Goal: Information Seeking & Learning: Learn about a topic

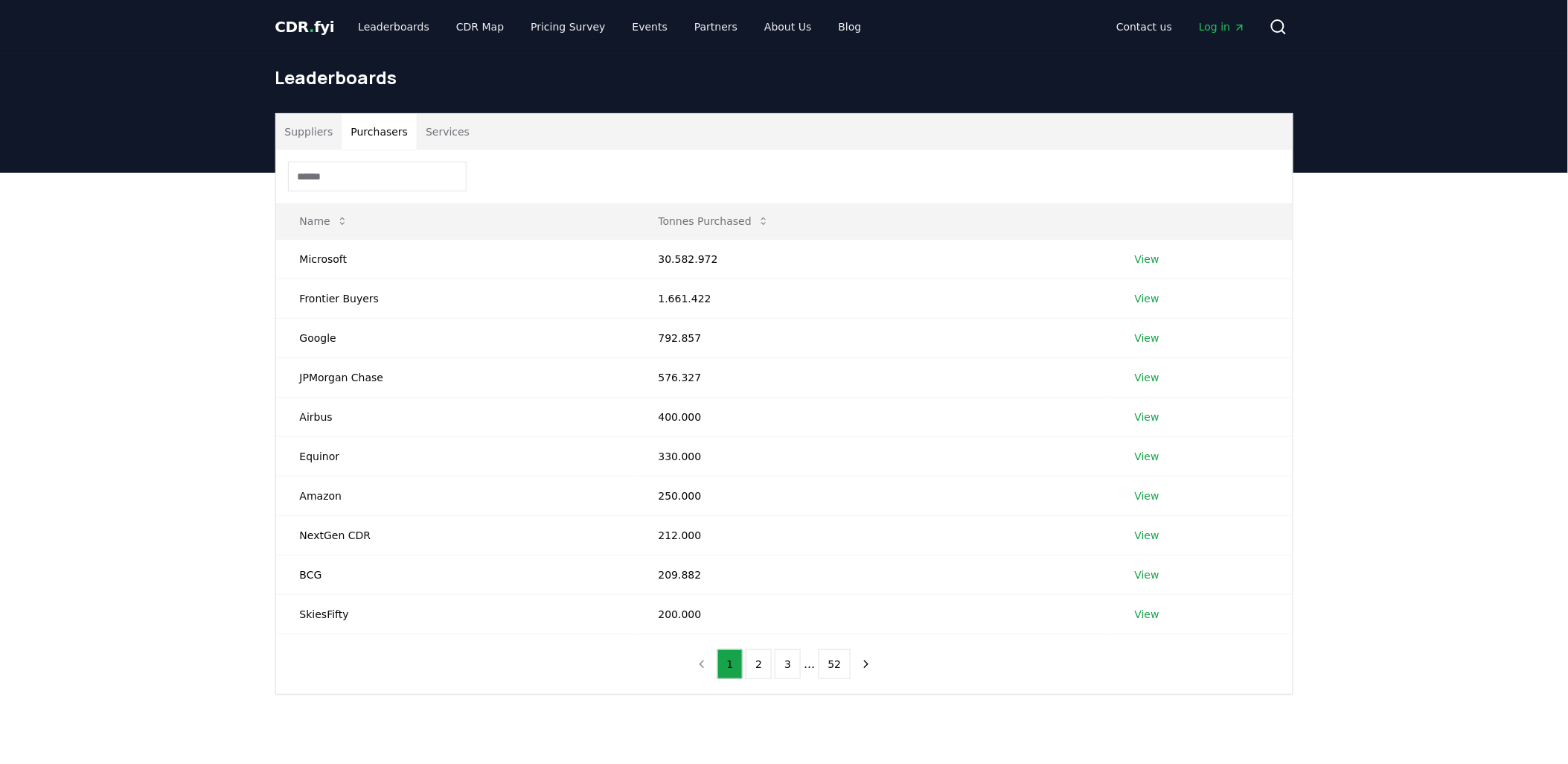
drag, startPoint x: 99, startPoint y: 545, endPoint x: 101, endPoint y: 556, distance: 11.2
click at [99, 553] on div "Suppliers Purchasers Services Name Tonnes Purchased Microsoft 30.582.972 View F…" at bounding box center [784, 463] width 1568 height 581
click at [1143, 335] on link "View" at bounding box center [1146, 337] width 24 height 15
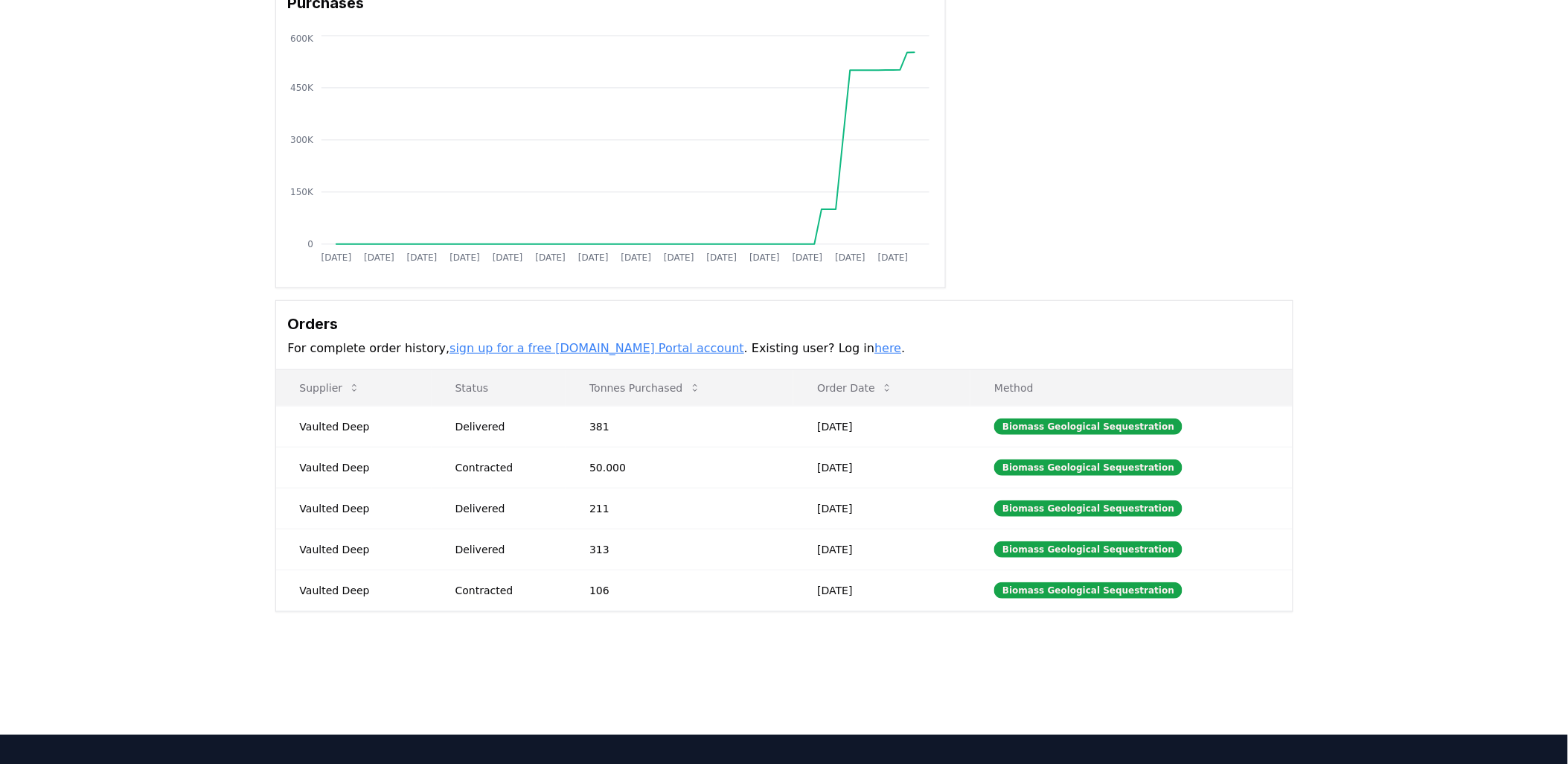
scroll to position [330, 0]
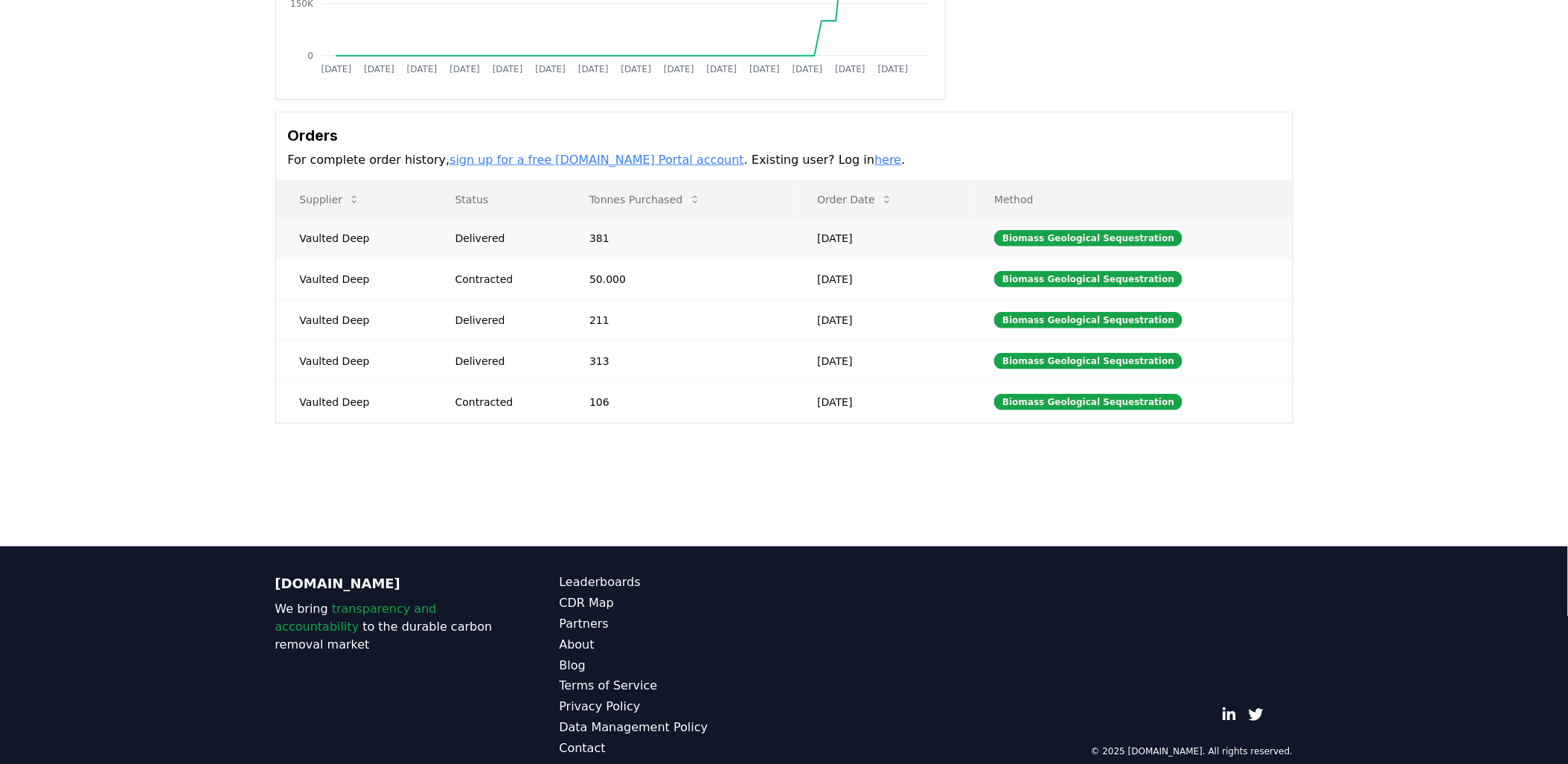
click at [314, 234] on td "Vaulted Deep" at bounding box center [353, 237] width 155 height 41
click at [489, 234] on div "Delivered" at bounding box center [505, 238] width 99 height 15
drag, startPoint x: 896, startPoint y: 233, endPoint x: 892, endPoint y: 250, distance: 17.5
click at [893, 234] on td "Oct 01, 2025" at bounding box center [882, 237] width 177 height 41
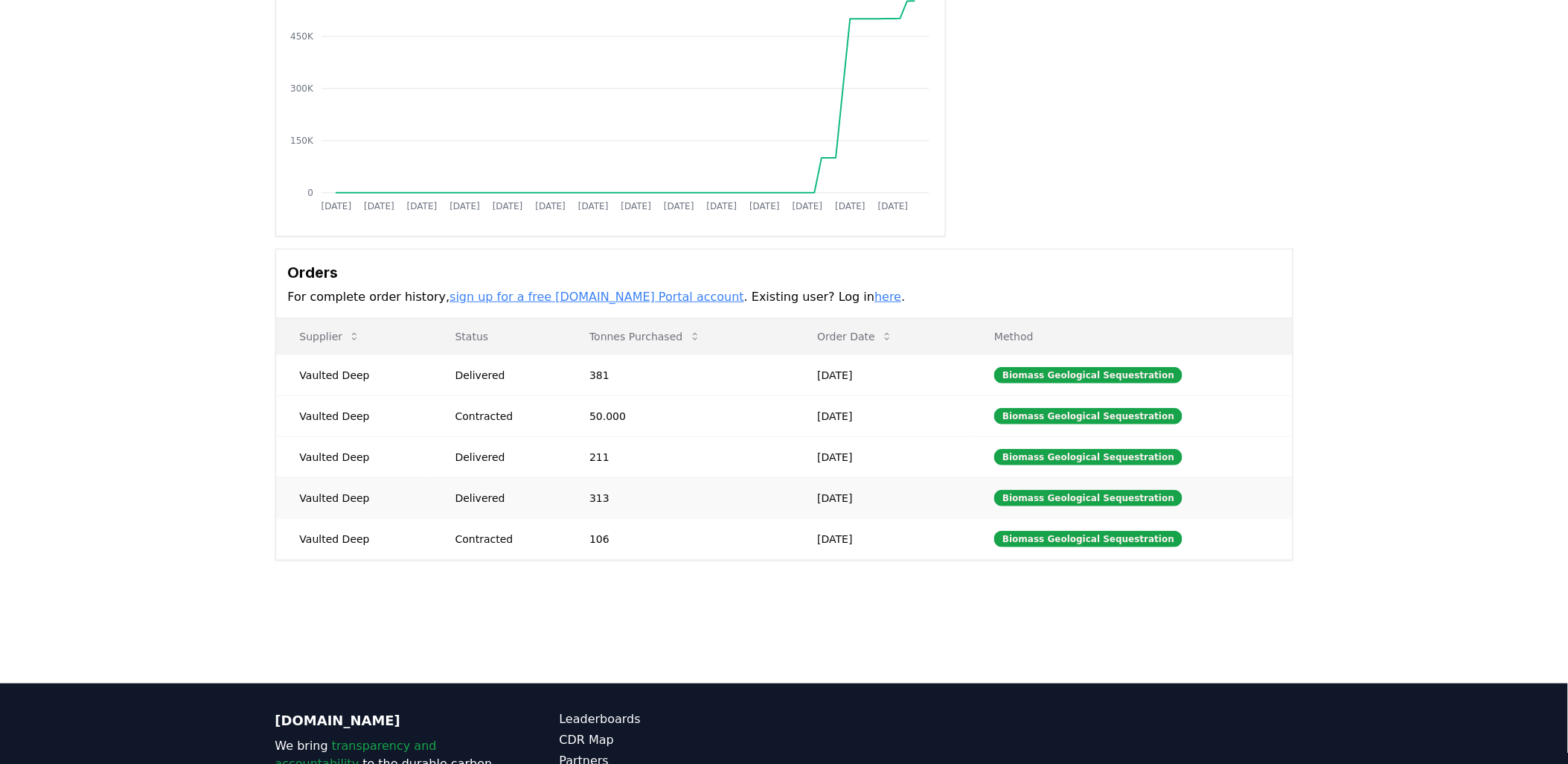
scroll to position [351, 0]
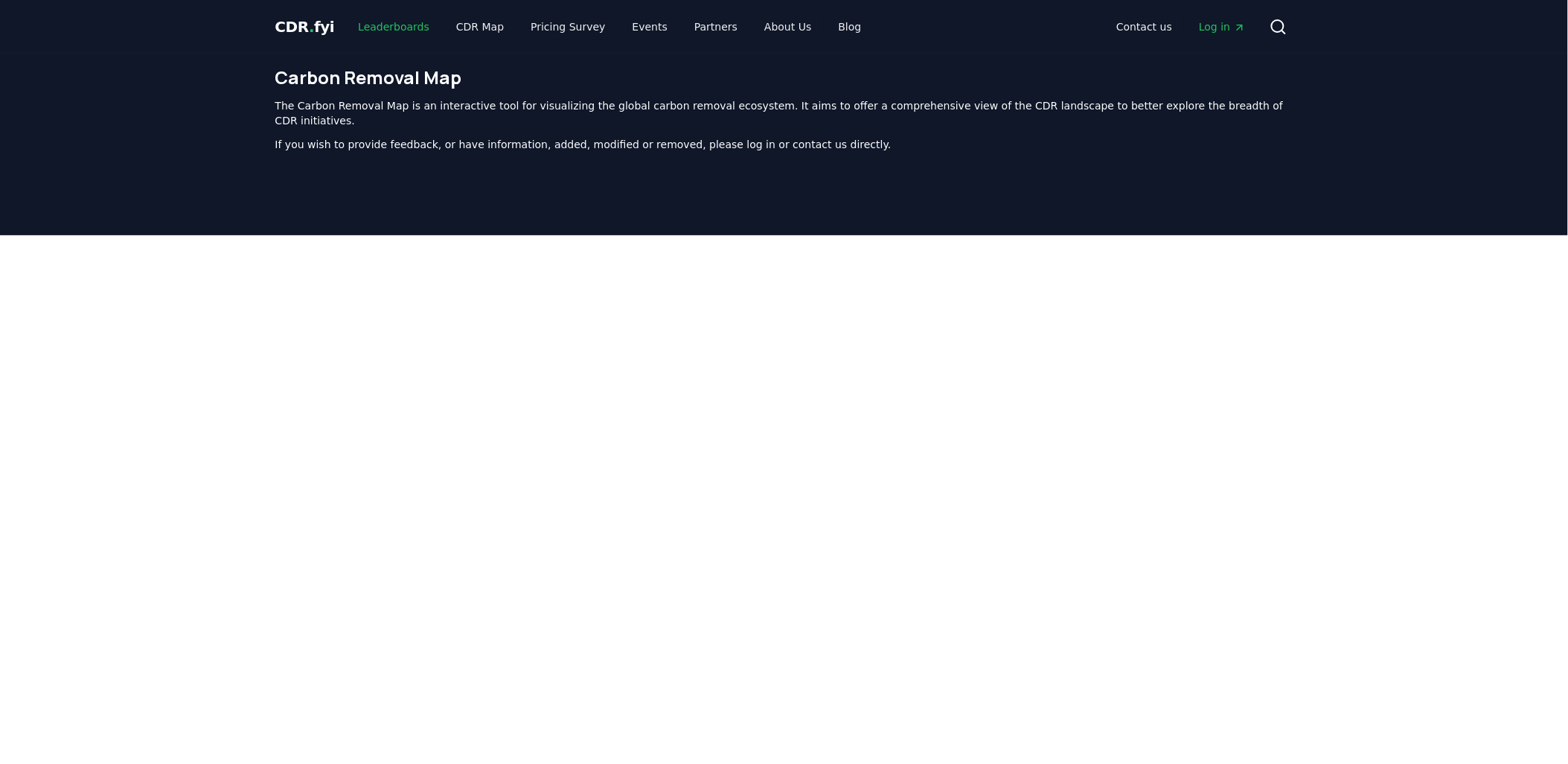
click at [383, 26] on link "Leaderboards" at bounding box center [393, 27] width 95 height 27
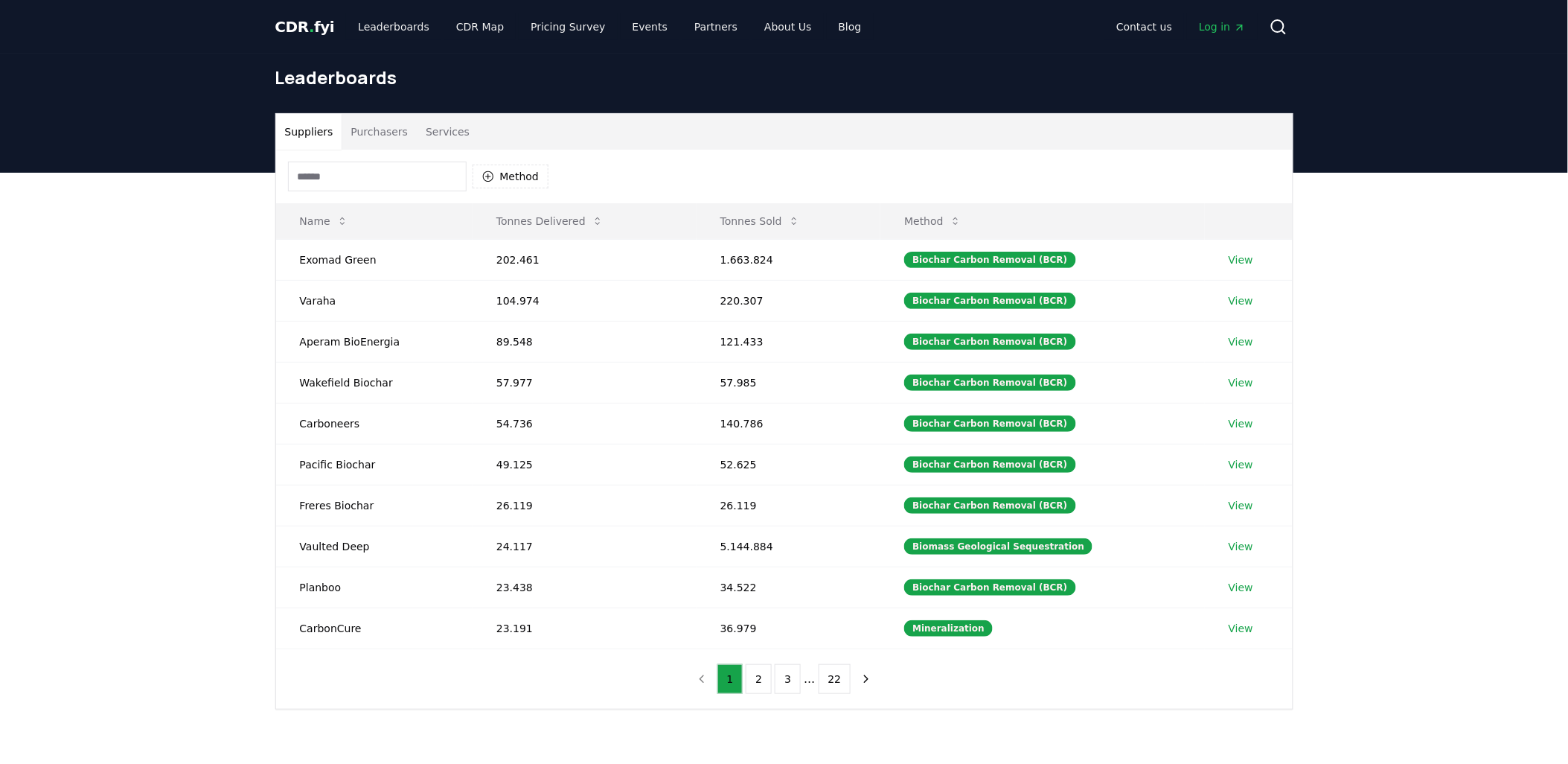
click at [283, 131] on button "Suppliers" at bounding box center [309, 132] width 66 height 36
click at [342, 174] on input at bounding box center [377, 176] width 179 height 30
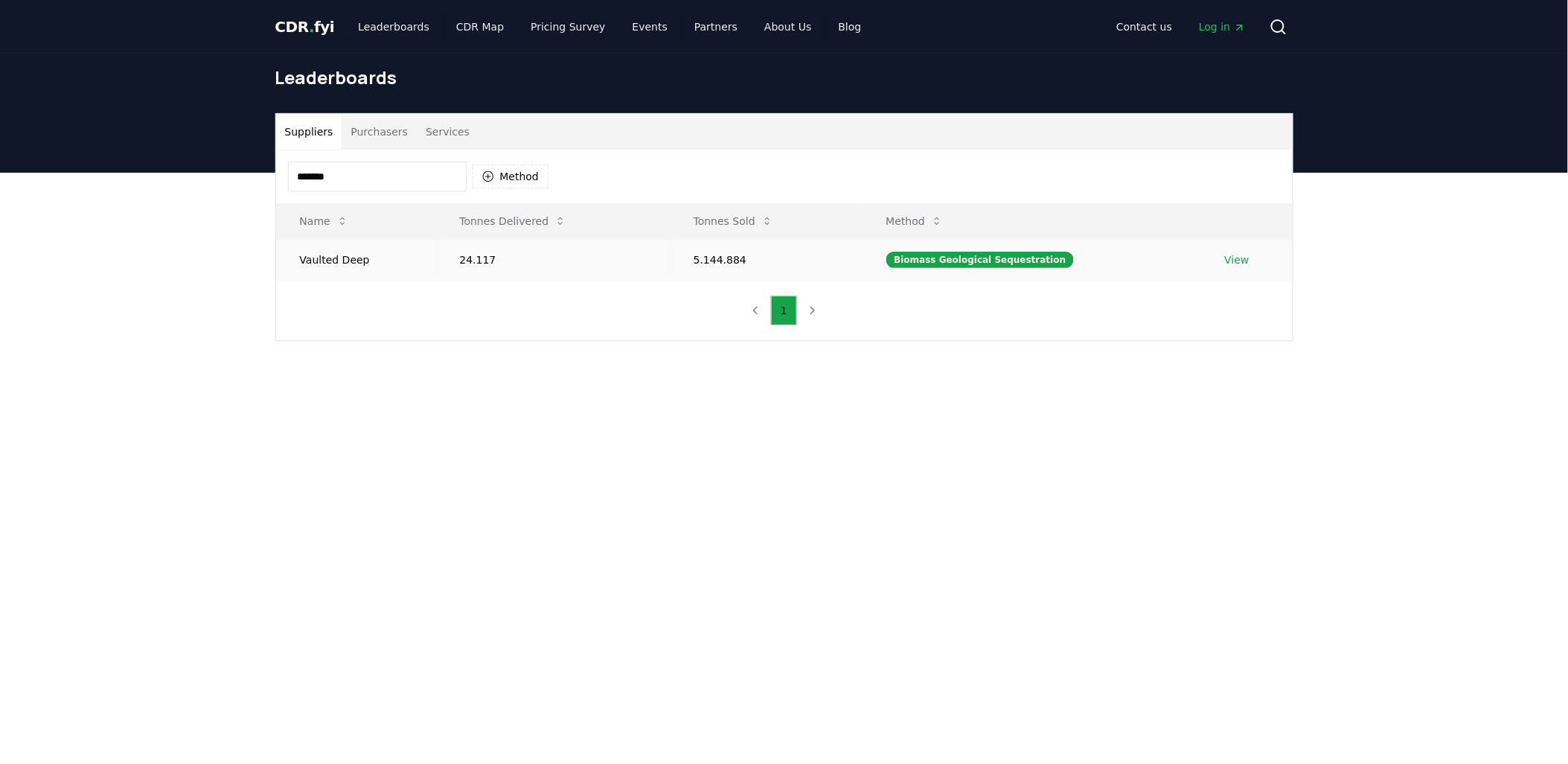
type input "*******"
click at [329, 272] on td "Vaulted Deep" at bounding box center [356, 259] width 160 height 41
click at [346, 250] on td "Vaulted Deep" at bounding box center [356, 259] width 160 height 41
click at [1236, 254] on link "View" at bounding box center [1236, 259] width 24 height 15
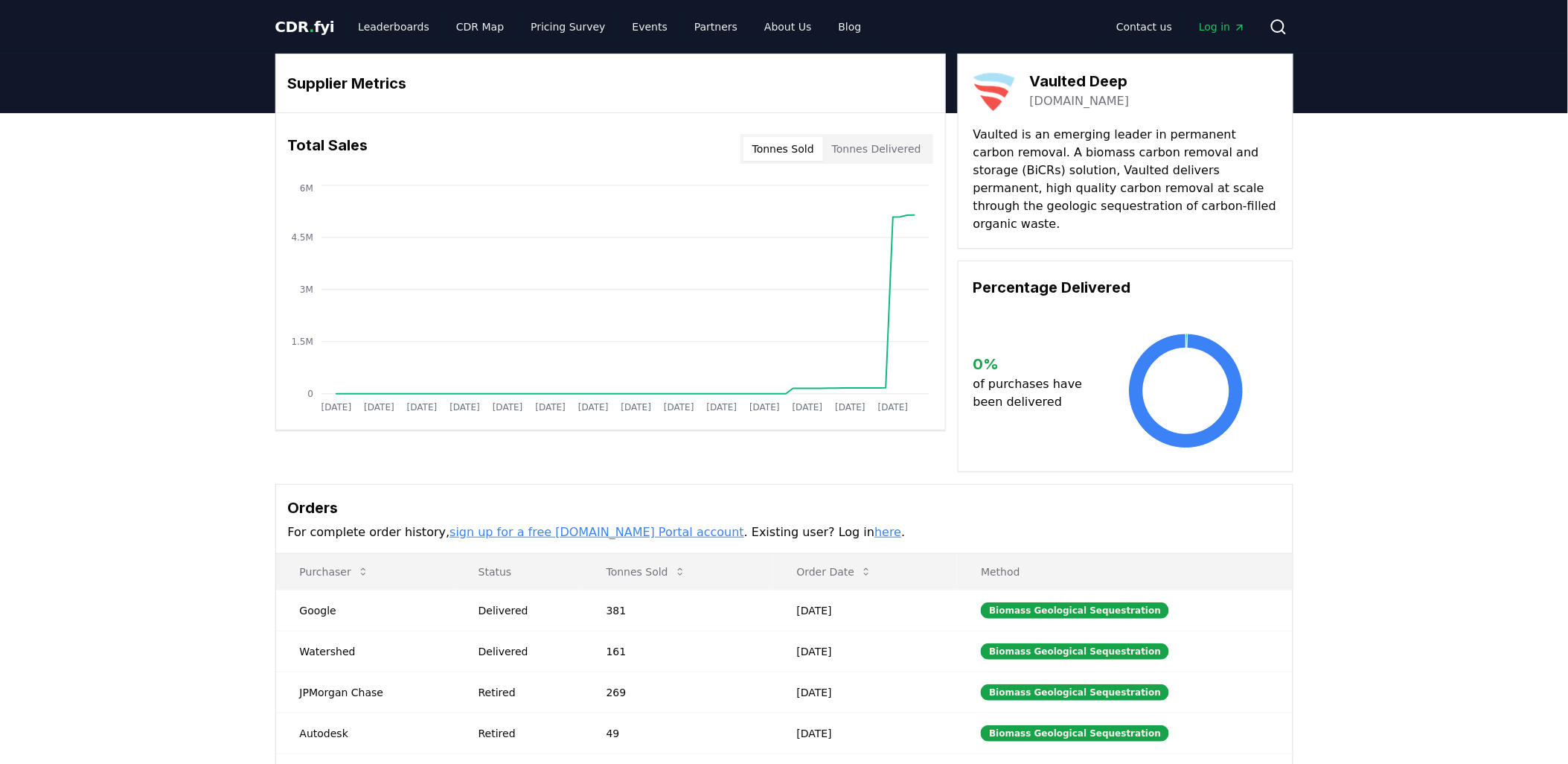
click at [1204, 165] on p "Vaulted is an emerging leader in permanent carbon removal. A biomass carbon rem…" at bounding box center [1126, 179] width 304 height 107
click at [1044, 196] on p "Vaulted is an emerging leader in permanent carbon removal. A biomass carbon rem…" at bounding box center [1126, 179] width 304 height 107
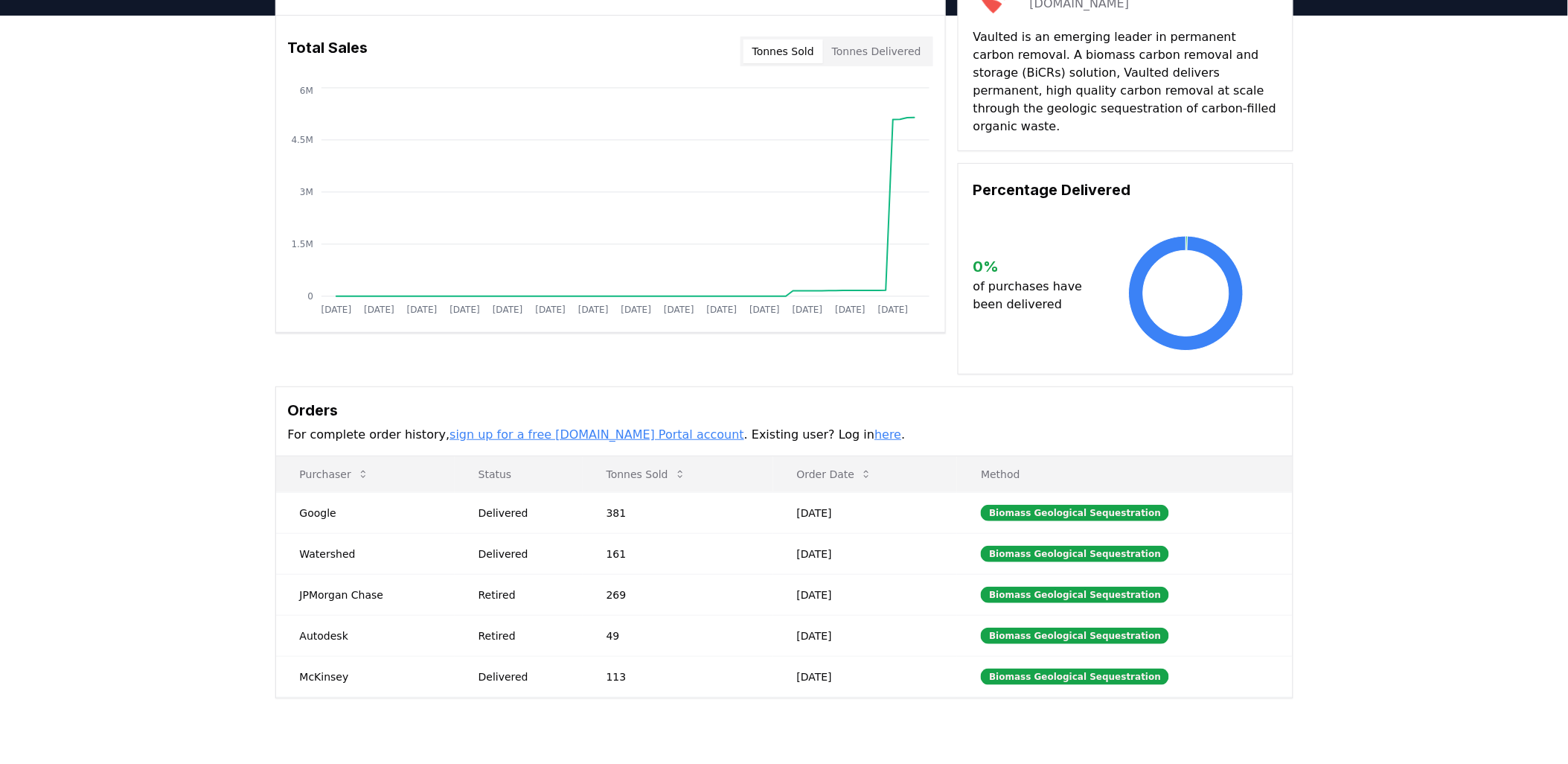
scroll to position [248, 0]
